Goal: Task Accomplishment & Management: Manage account settings

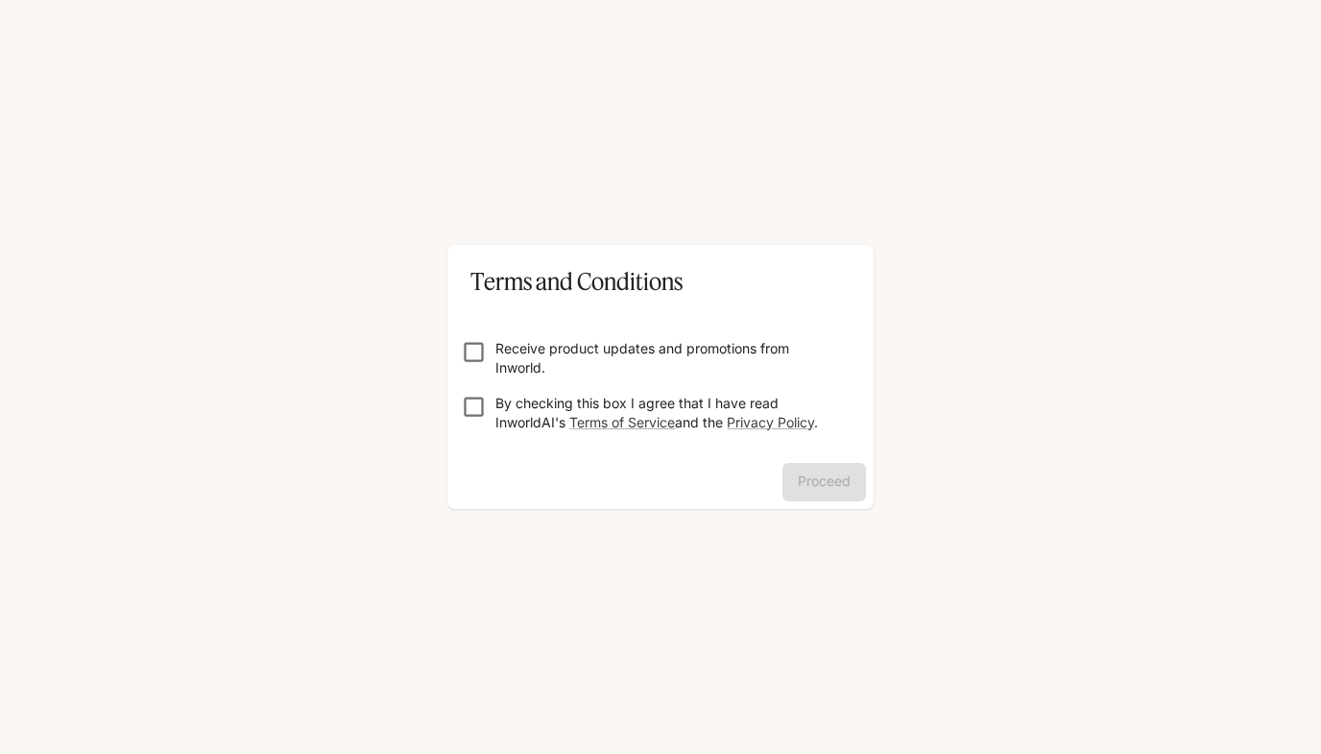
click at [814, 472] on div "Proceed" at bounding box center [660, 486] width 426 height 46
click at [830, 478] on button "Proceed" at bounding box center [825, 482] width 84 height 38
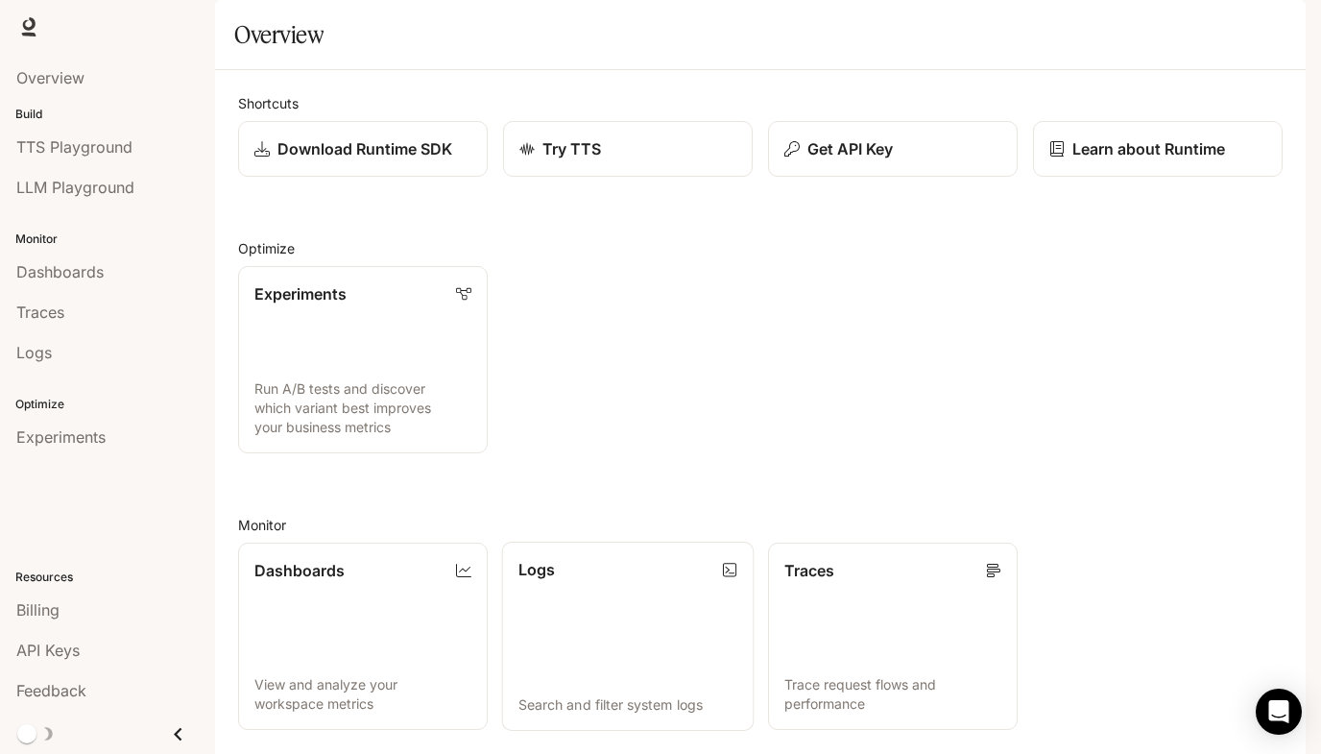
scroll to position [339, 0]
click at [75, 619] on div "Billing" at bounding box center [107, 609] width 182 height 23
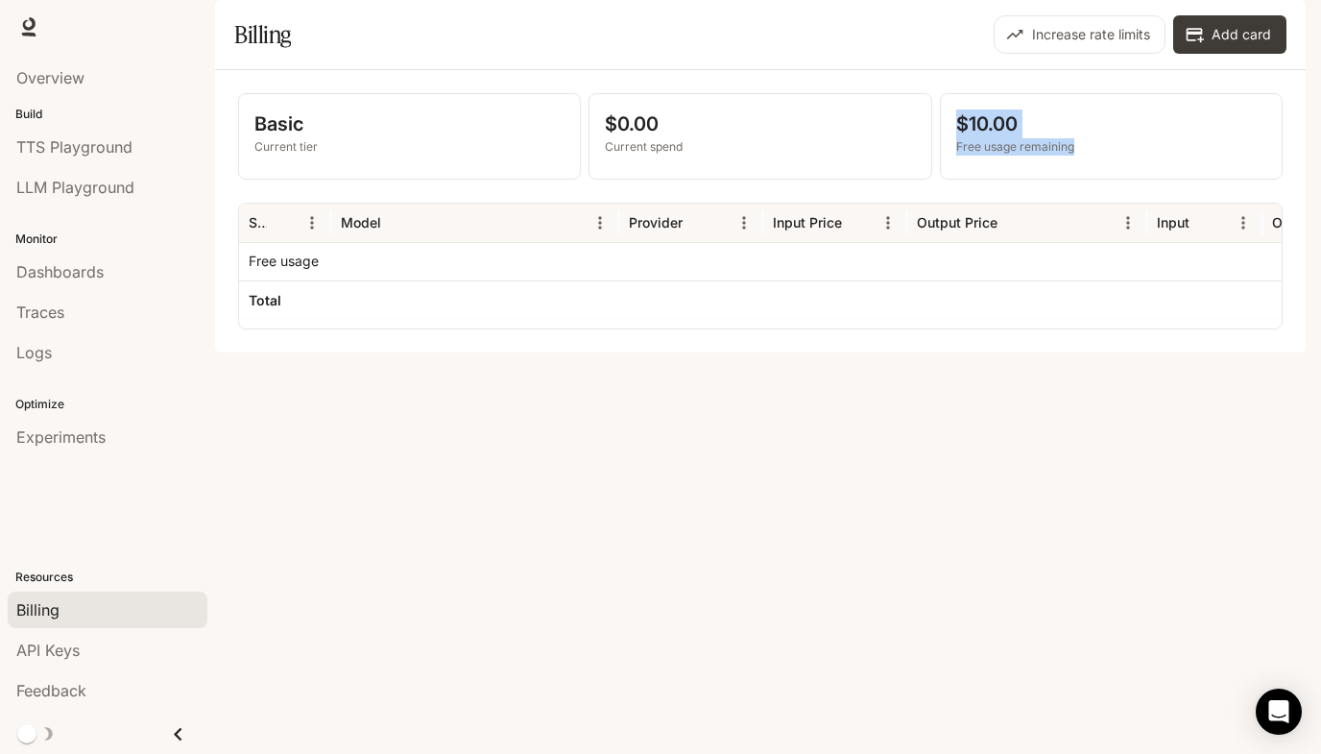
drag, startPoint x: 1079, startPoint y: 197, endPoint x: 947, endPoint y: 188, distance: 132.8
click at [947, 179] on div "$10.00 Free usage remaining" at bounding box center [1111, 136] width 341 height 85
click at [928, 352] on div "Basic Current tier $0.00 Current spend $10.00 Free usage remaining Service Mode…" at bounding box center [760, 211] width 1091 height 282
click at [980, 156] on p "Free usage remaining" at bounding box center [1111, 146] width 310 height 17
click at [343, 280] on div at bounding box center [475, 261] width 288 height 38
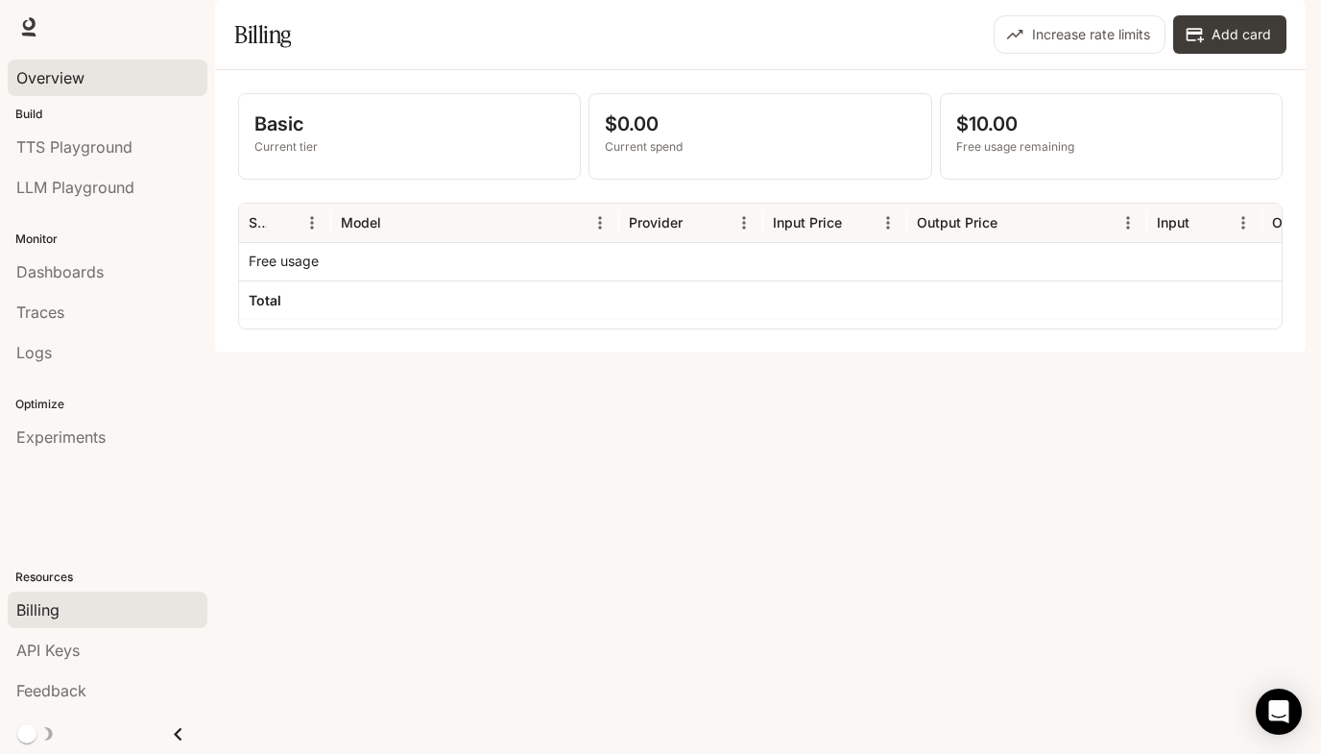
click at [102, 76] on div "Overview" at bounding box center [107, 77] width 182 height 23
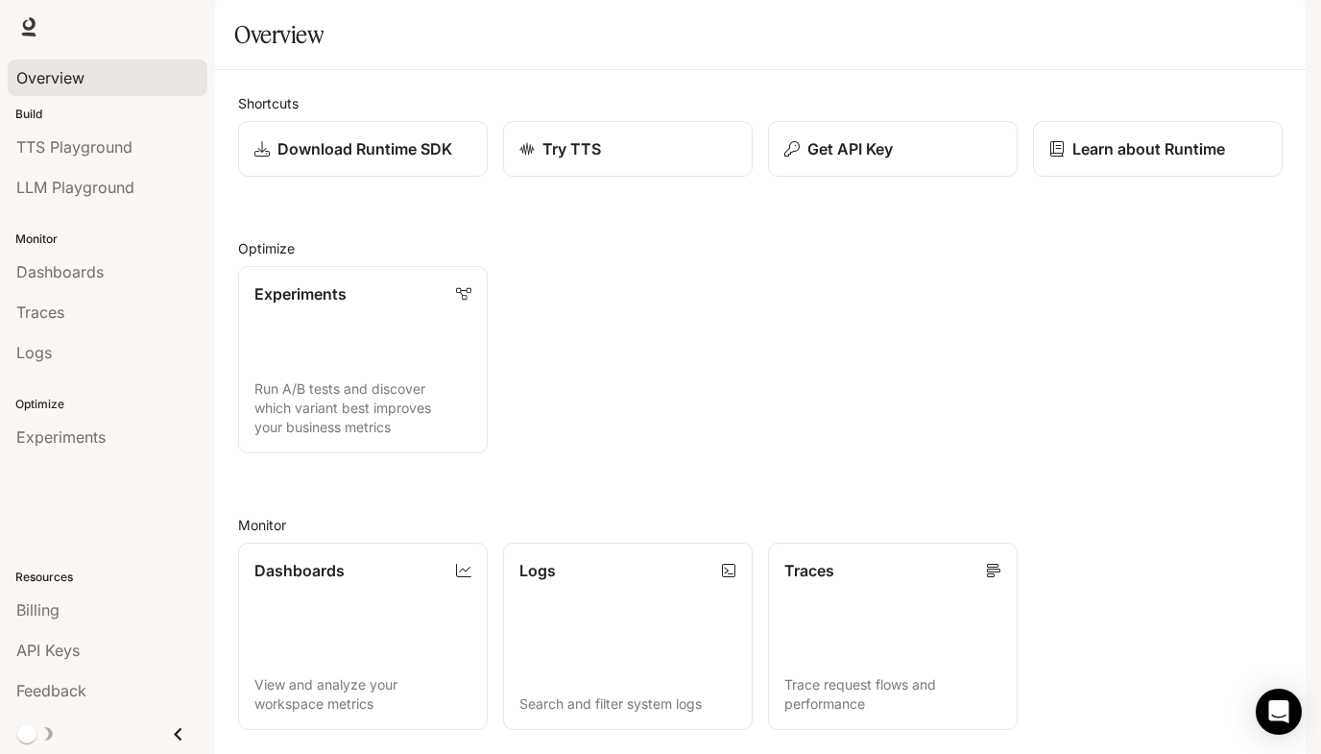
scroll to position [339, 0]
click at [75, 147] on span "TTS Playground" at bounding box center [74, 146] width 116 height 23
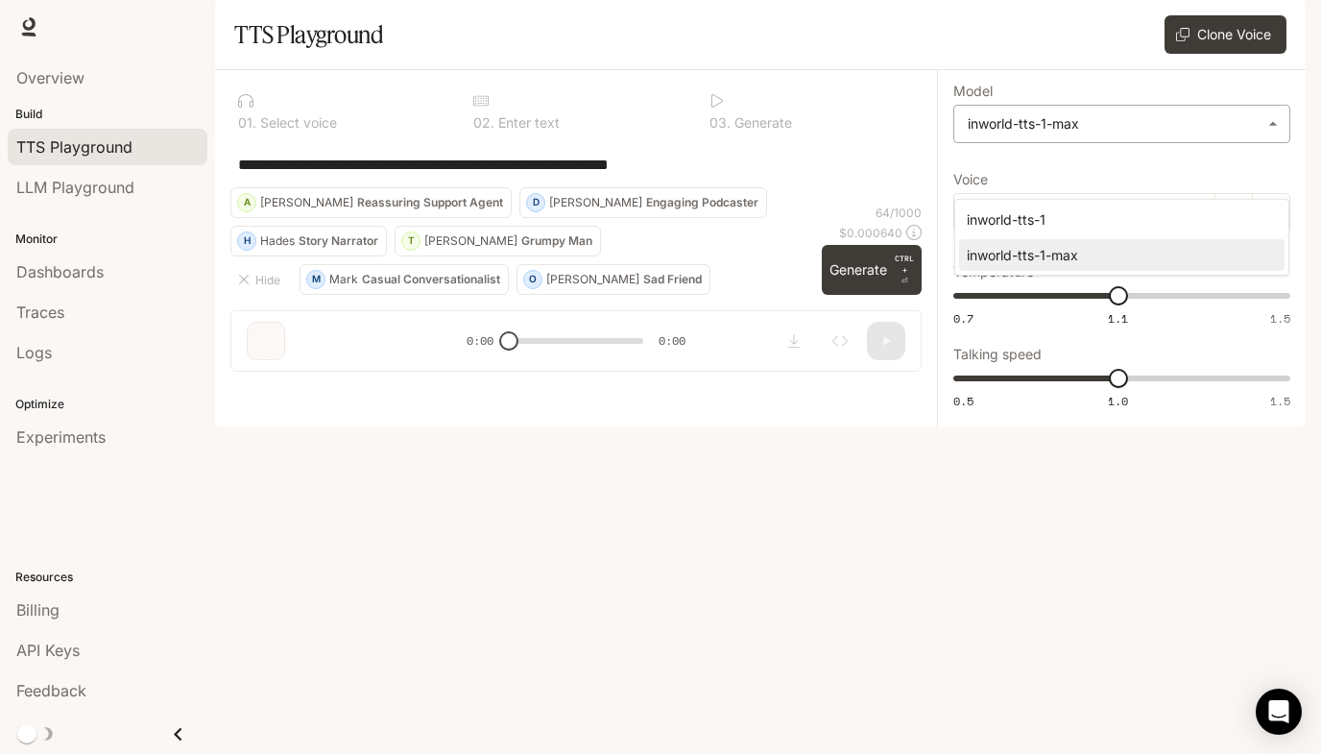
click at [1102, 174] on body "**********" at bounding box center [660, 377] width 1321 height 754
click at [1102, 174] on div at bounding box center [660, 377] width 1321 height 754
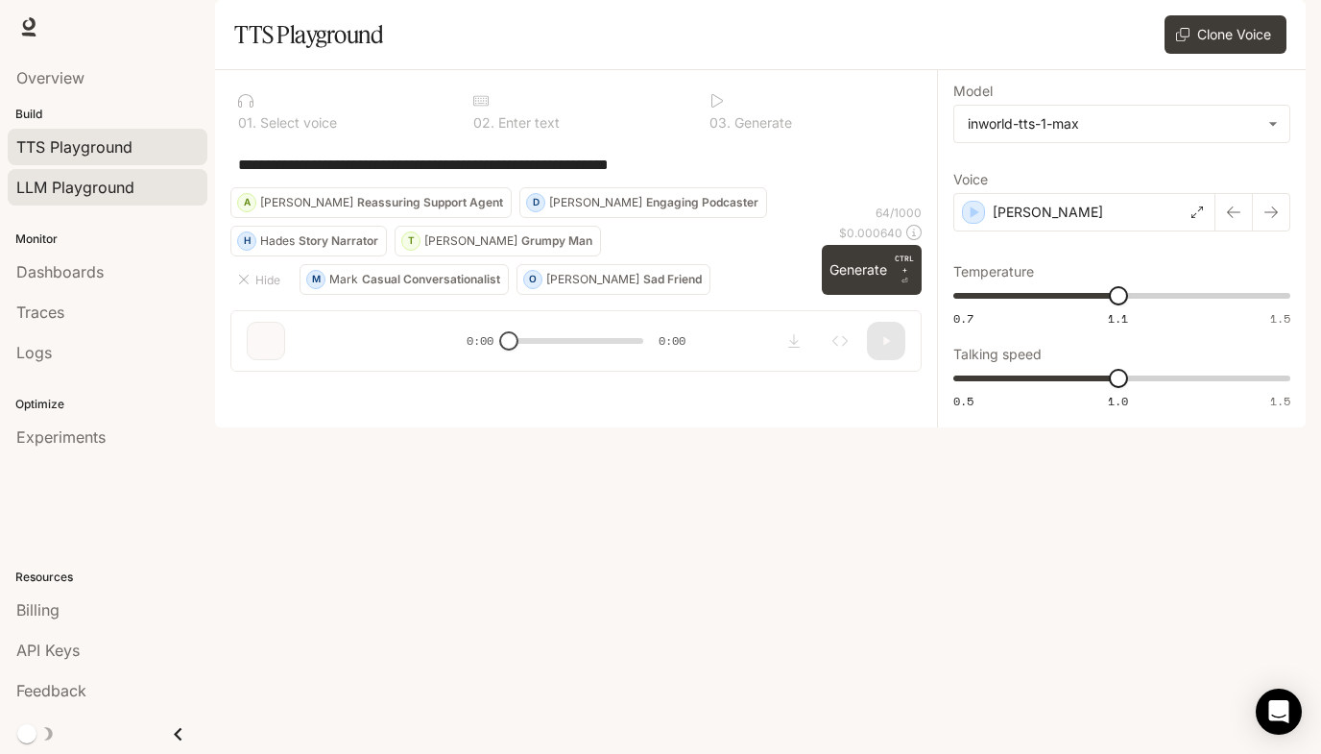
click at [101, 189] on span "LLM Playground" at bounding box center [75, 187] width 118 height 23
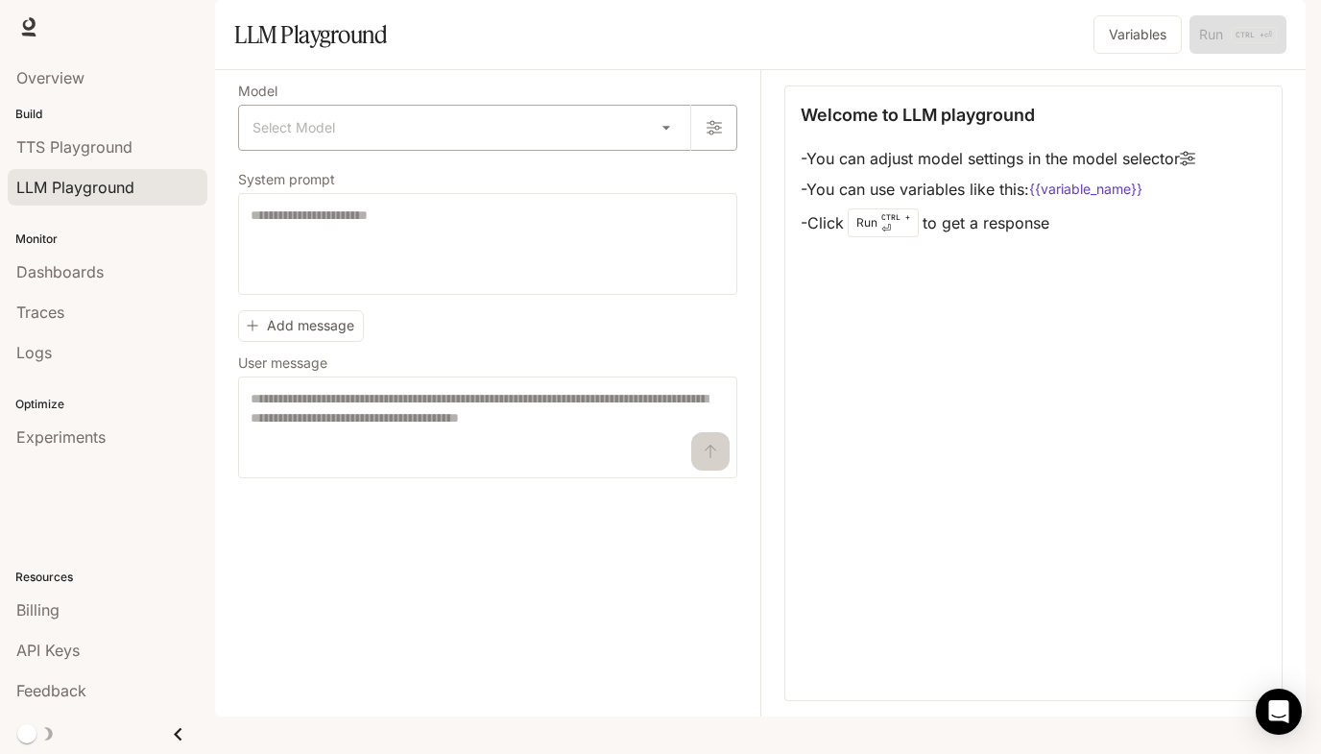
click at [564, 180] on body "Skip to main content Runtime Runtime Documentation Documentation Portal Overvie…" at bounding box center [660, 377] width 1321 height 754
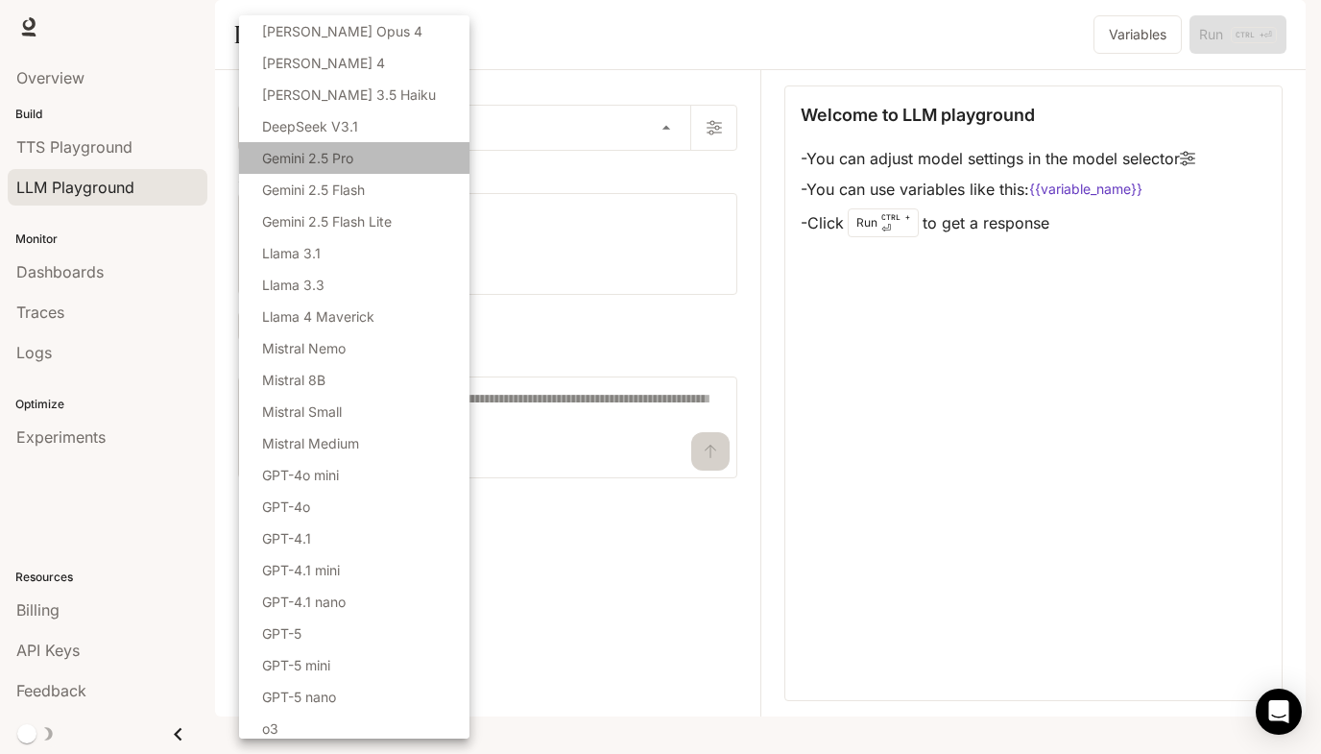
click at [378, 167] on li "Gemini 2.5 Pro" at bounding box center [354, 158] width 230 height 32
type input "**********"
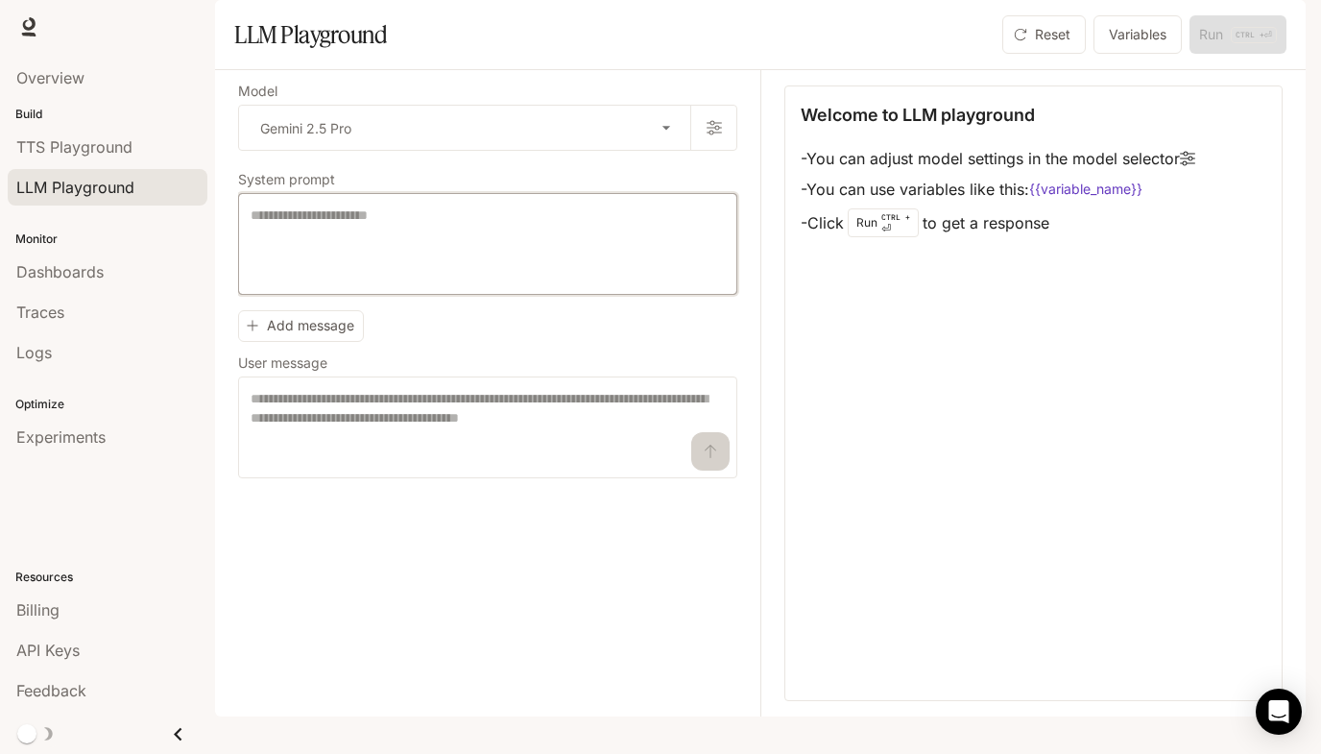
click at [489, 282] on textarea at bounding box center [488, 243] width 474 height 77
click at [483, 466] on textarea at bounding box center [488, 427] width 474 height 77
click at [876, 485] on div "Welcome to LLM playground - You can adjust model settings in the model selector…" at bounding box center [1034, 393] width 498 height 616
click at [50, 341] on span "Logs" at bounding box center [34, 352] width 36 height 23
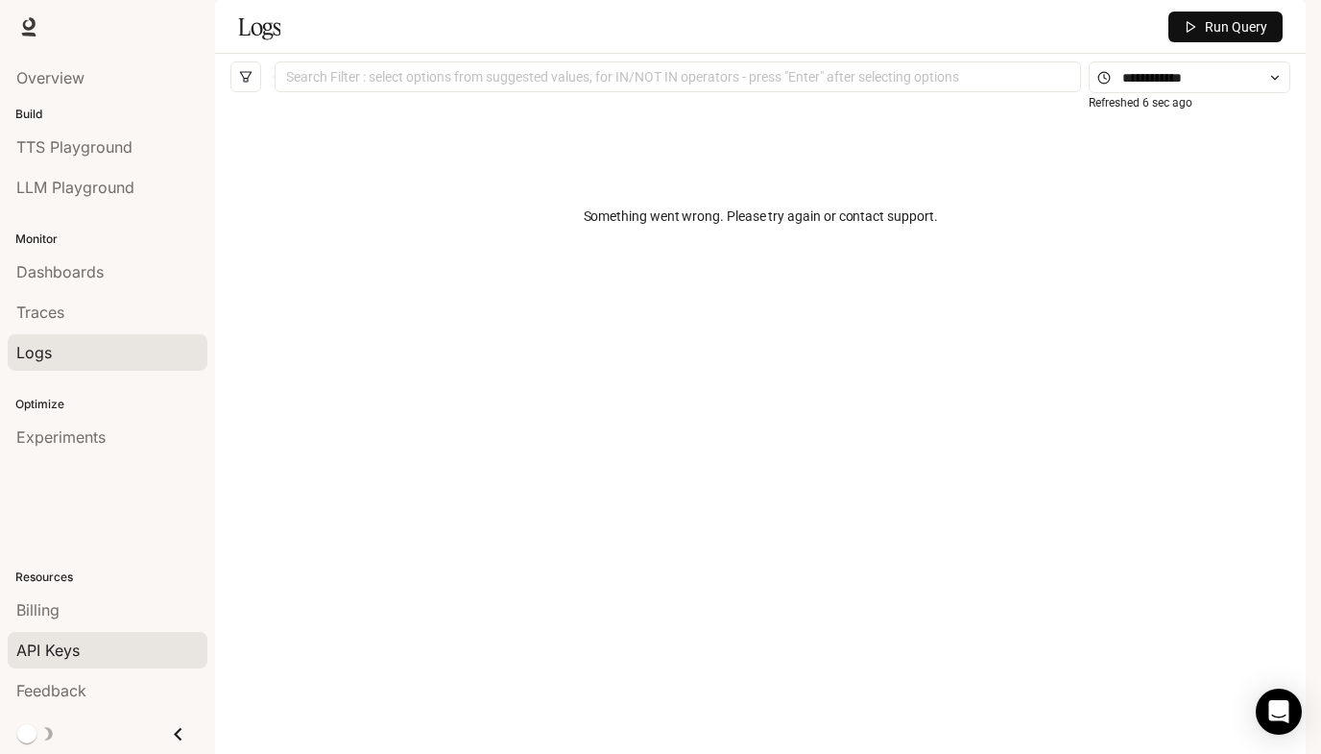
click at [60, 646] on span "API Keys" at bounding box center [47, 650] width 63 height 23
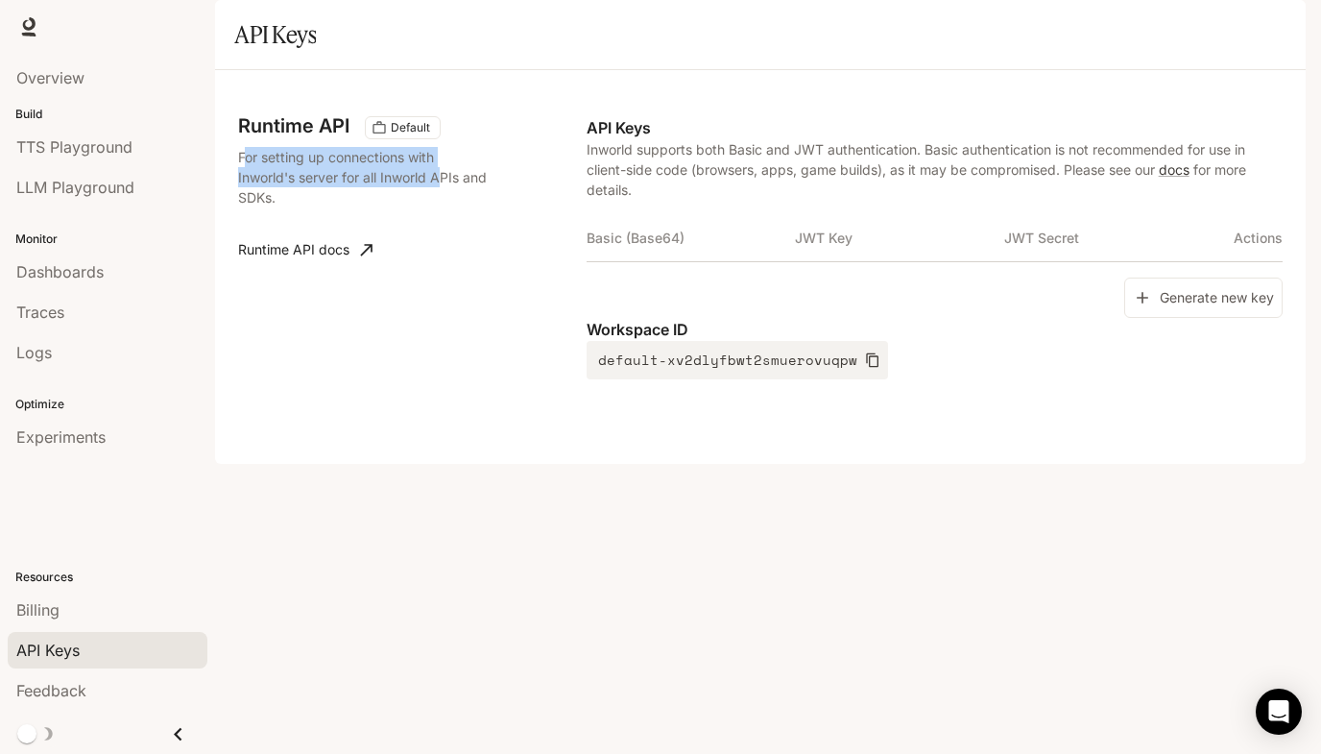
drag, startPoint x: 248, startPoint y: 210, endPoint x: 456, endPoint y: 229, distance: 209.3
click at [446, 207] on p "For setting up connections with Inworld's server for all Inworld APIs and SDKs." at bounding box center [363, 177] width 250 height 60
click at [483, 207] on p "For setting up connections with Inworld's server for all Inworld APIs and SDKs." at bounding box center [363, 177] width 250 height 60
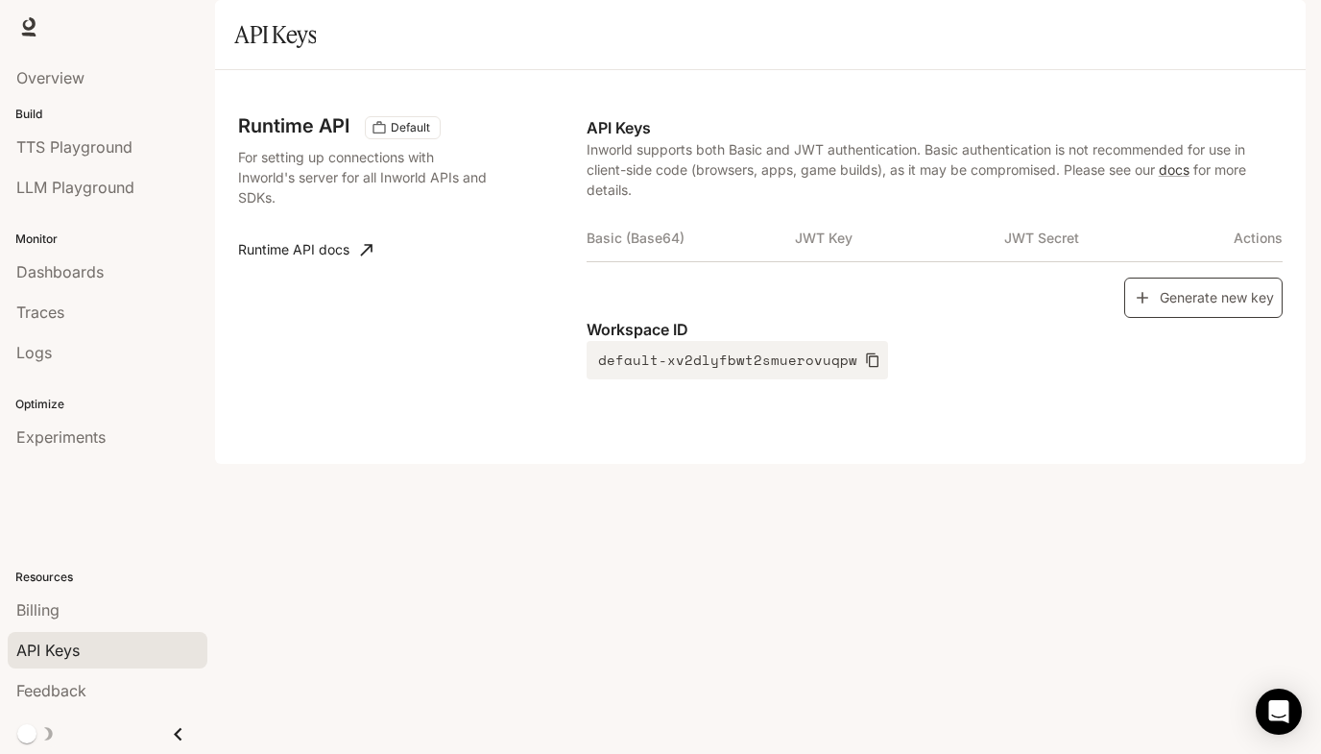
click at [1198, 319] on button "Generate new key" at bounding box center [1203, 298] width 158 height 41
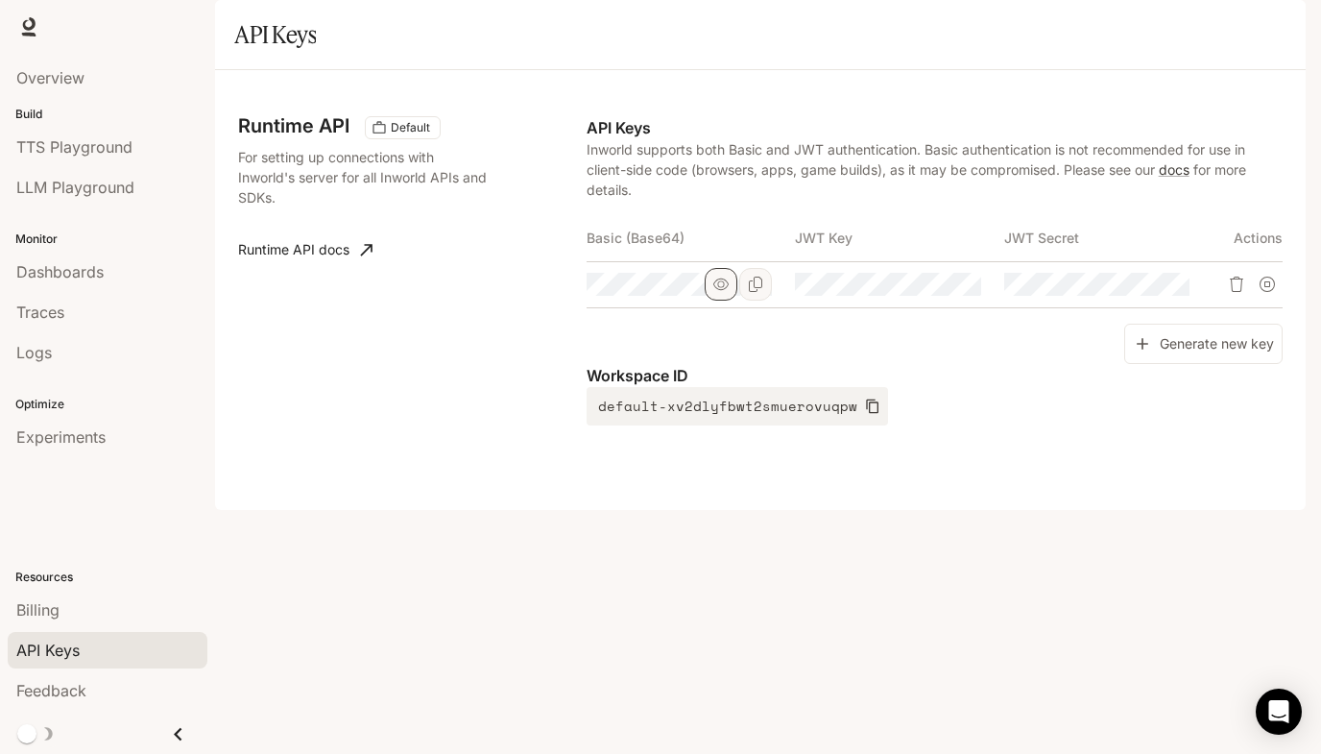
click at [726, 292] on icon "button" at bounding box center [720, 284] width 15 height 15
click at [478, 340] on div "Runtime API Default For setting up connections with Inworld's server for all In…" at bounding box center [760, 290] width 1045 height 394
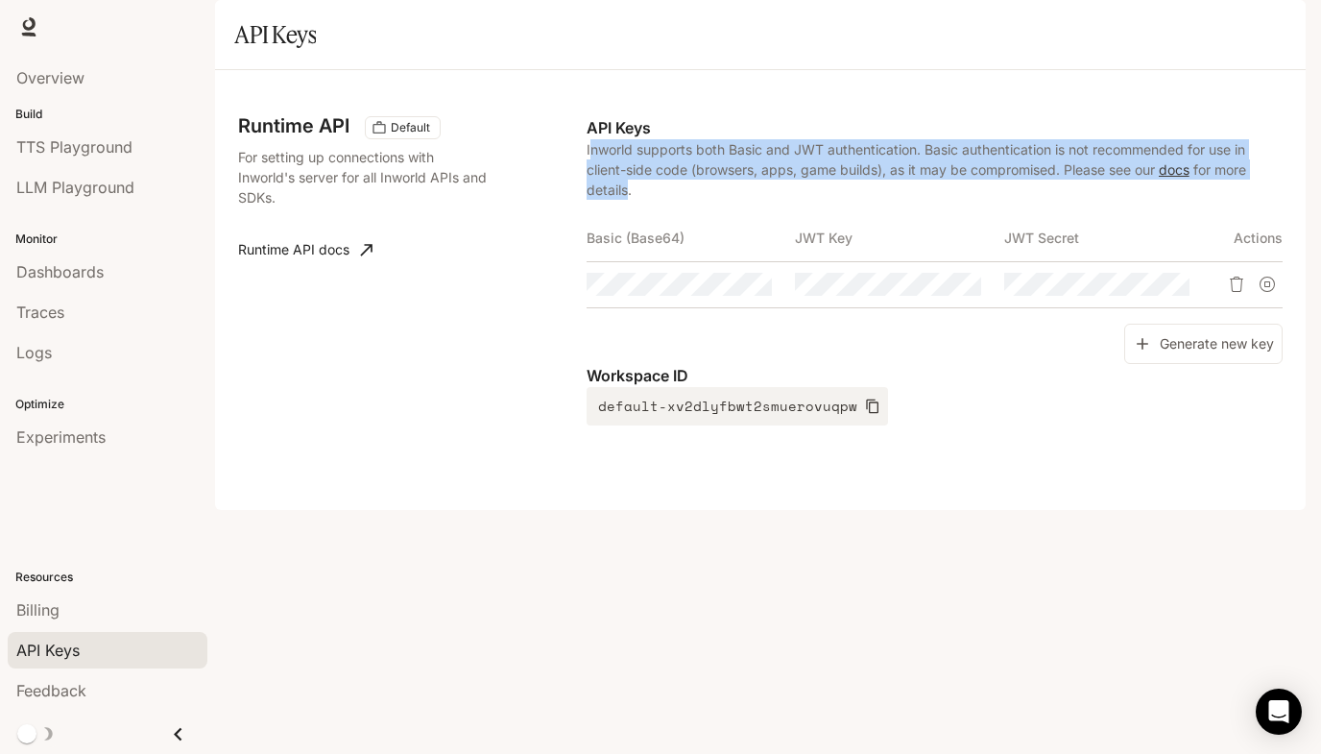
drag, startPoint x: 627, startPoint y: 243, endPoint x: 589, endPoint y: 200, distance: 57.8
click at [589, 200] on p "Inworld supports both Basic and JWT authentication. Basic authentication is not…" at bounding box center [935, 169] width 696 height 60
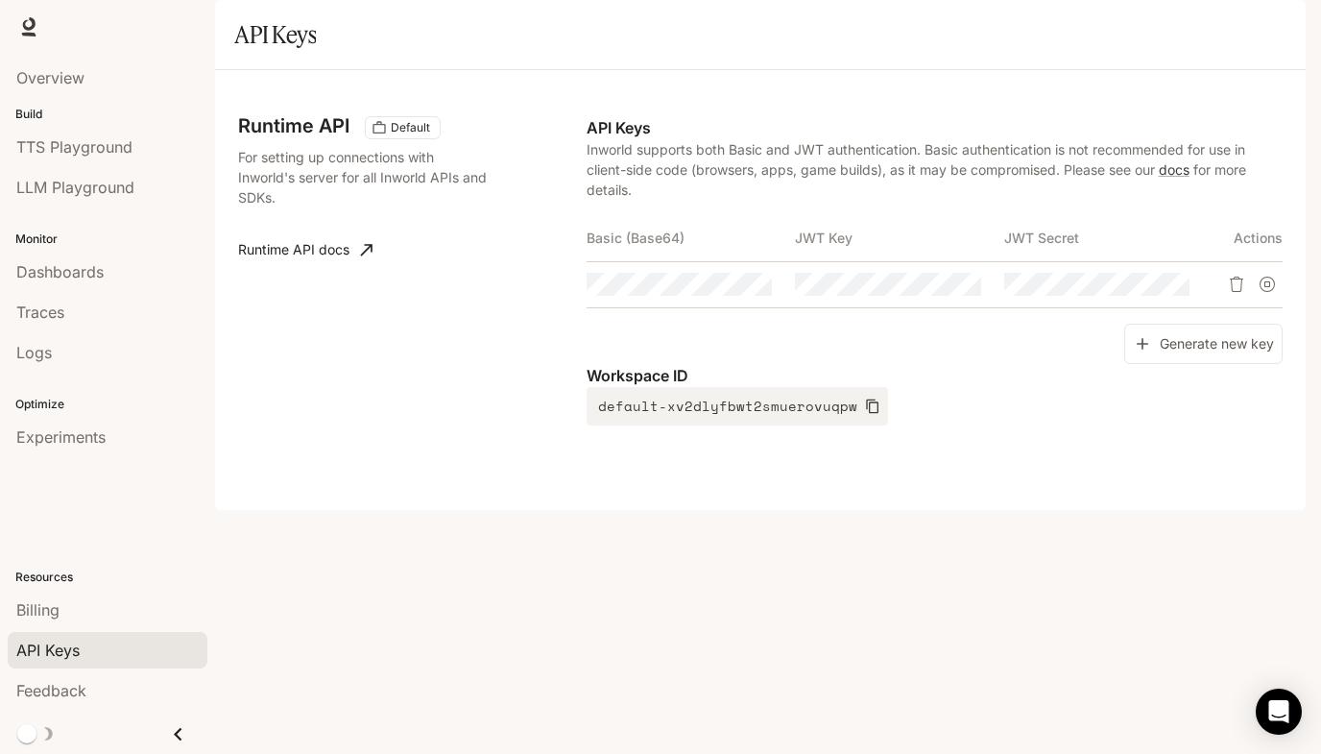
drag, startPoint x: 613, startPoint y: 201, endPoint x: 581, endPoint y: 213, distance: 34.1
click at [580, 213] on div "Runtime API Default For setting up connections with Inworld's server for all In…" at bounding box center [412, 270] width 349 height 309
drag, startPoint x: 581, startPoint y: 201, endPoint x: 639, endPoint y: 211, distance: 58.6
click at [639, 211] on div "Runtime API Default For setting up connections with Inworld's server for all In…" at bounding box center [760, 290] width 1045 height 394
click at [637, 200] on p "Inworld supports both Basic and JWT authentication. Basic authentication is not…" at bounding box center [935, 169] width 696 height 60
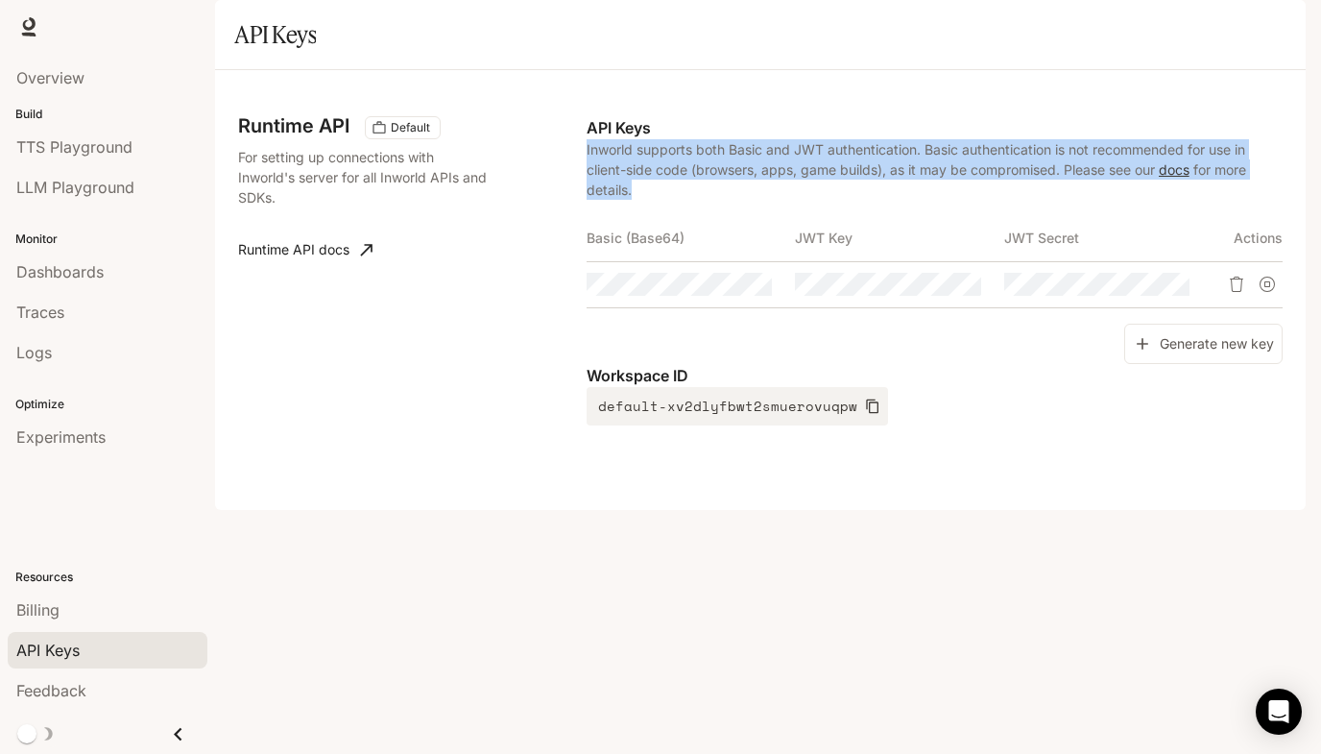
drag, startPoint x: 640, startPoint y: 243, endPoint x: 588, endPoint y: 202, distance: 66.3
click at [588, 200] on p "Inworld supports both Basic and JWT authentication. Basic authentication is not…" at bounding box center [935, 169] width 696 height 60
click at [928, 290] on icon "button" at bounding box center [930, 284] width 15 height 12
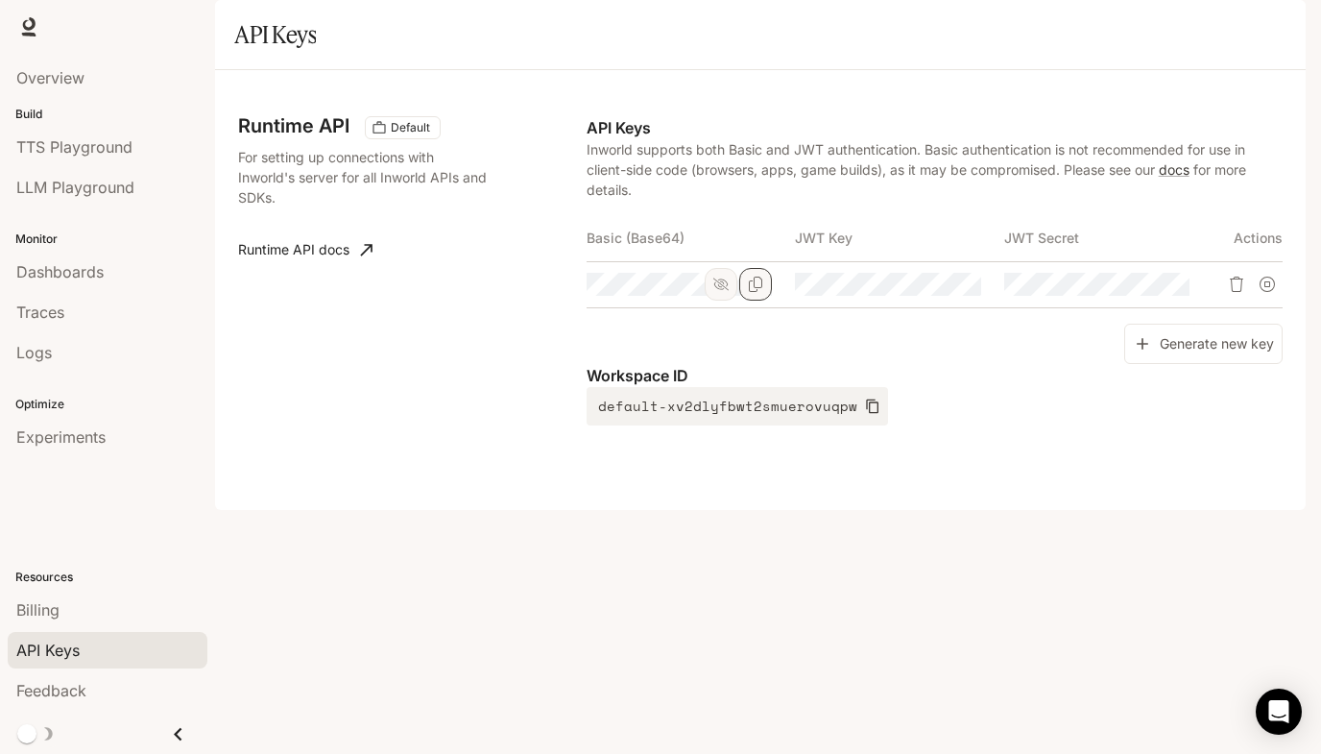
scroll to position [0, 0]
click at [719, 307] on tr at bounding box center [935, 284] width 696 height 46
click at [1031, 387] on p "Workspace ID" at bounding box center [935, 375] width 696 height 23
click at [758, 292] on icon "Copy Basic (Base64)" at bounding box center [755, 284] width 15 height 15
